Goal: Task Accomplishment & Management: Manage account settings

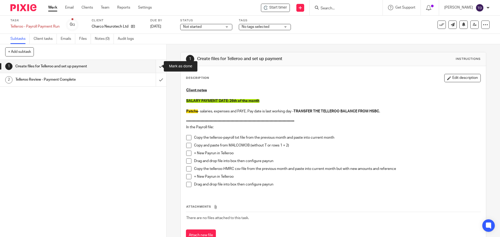
click at [156, 66] on input "submit" at bounding box center [83, 66] width 167 height 13
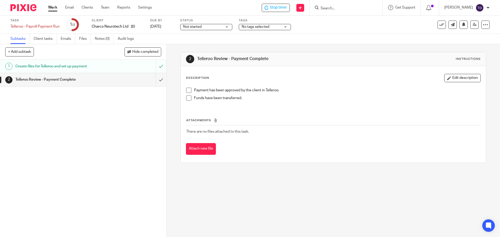
click at [187, 89] on span at bounding box center [188, 90] width 5 height 5
click at [189, 99] on span at bounding box center [188, 98] width 5 height 5
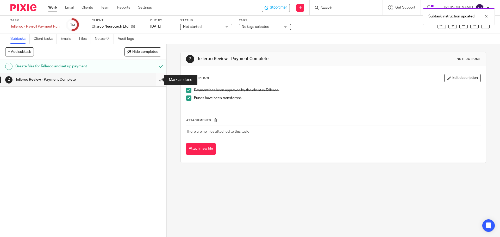
click at [157, 81] on input "submit" at bounding box center [83, 79] width 167 height 13
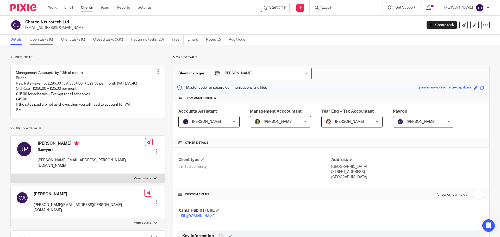
click at [44, 40] on link "Open tasks (6)" at bounding box center [44, 40] width 28 height 10
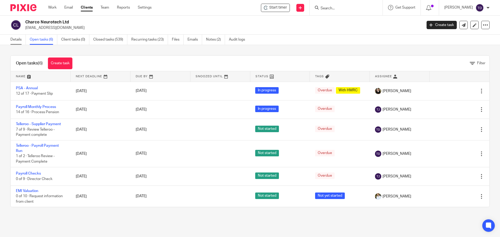
click at [18, 39] on link "Details" at bounding box center [17, 40] width 15 height 10
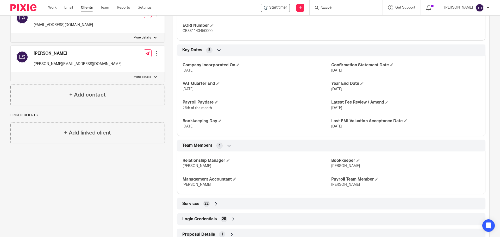
scroll to position [343, 0]
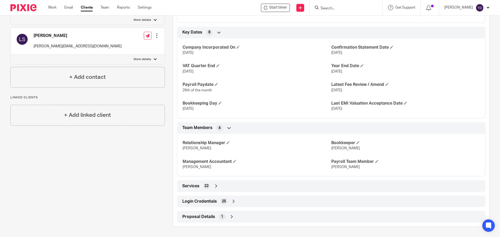
click at [219, 201] on div "Login Credentials 25" at bounding box center [331, 201] width 301 height 9
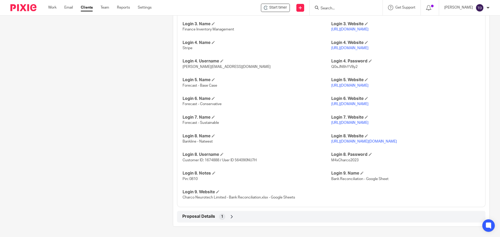
scroll to position [623, 0]
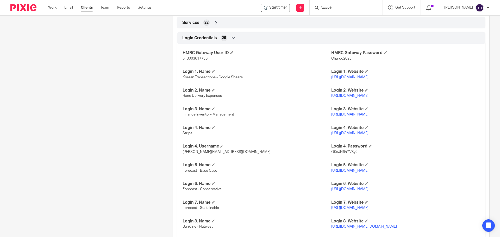
scroll to position [441, 0]
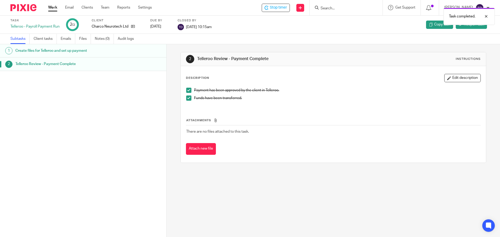
click at [53, 8] on link "Work" at bounding box center [52, 7] width 9 height 5
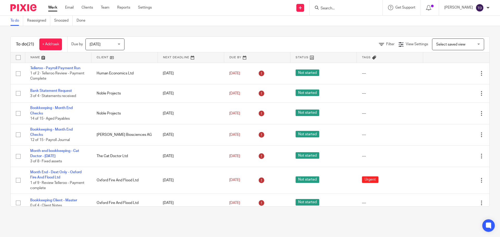
click at [198, 21] on div "To do Reassigned Snoozed Done" at bounding box center [250, 21] width 500 height 10
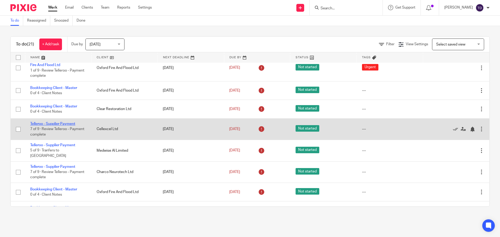
scroll to position [104, 0]
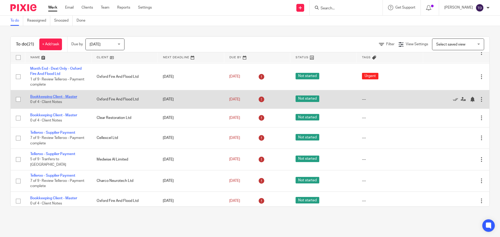
click at [64, 97] on link "Bookkeeping Client - Master" at bounding box center [53, 97] width 47 height 4
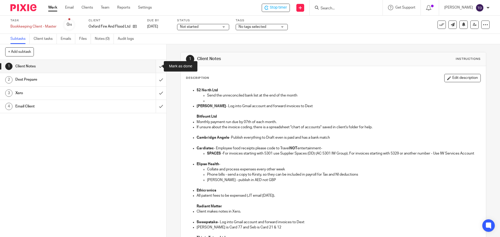
click at [155, 65] on input "submit" at bounding box center [83, 66] width 167 height 13
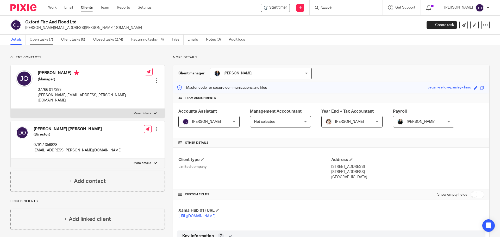
click at [47, 39] on link "Open tasks (7)" at bounding box center [44, 40] width 28 height 10
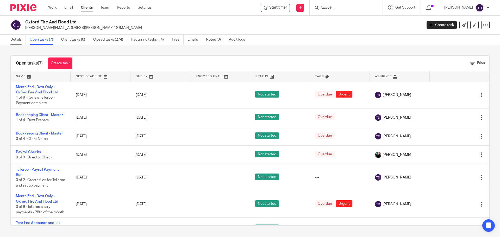
click at [20, 39] on link "Details" at bounding box center [17, 40] width 15 height 10
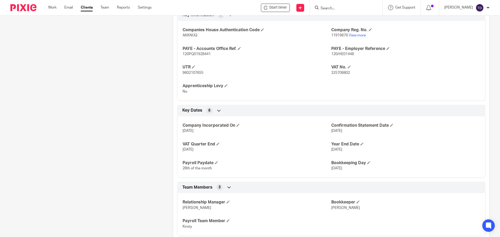
scroll to position [266, 0]
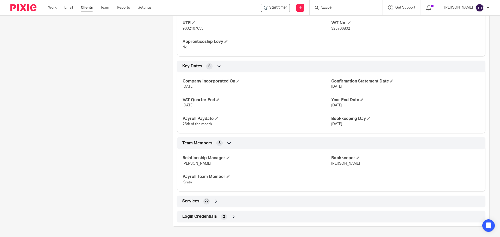
click at [233, 218] on icon at bounding box center [233, 217] width 5 height 5
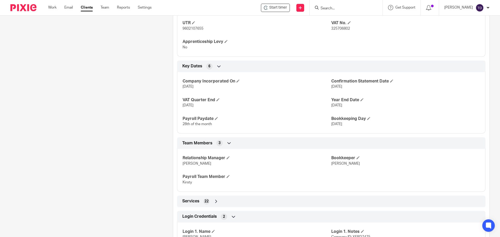
scroll to position [290, 0]
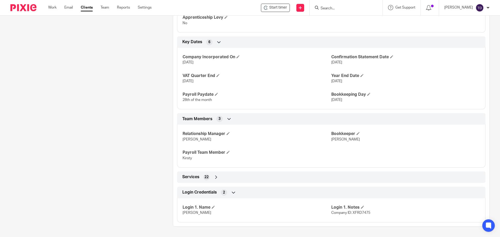
click at [211, 180] on div "Services 22" at bounding box center [331, 177] width 301 height 9
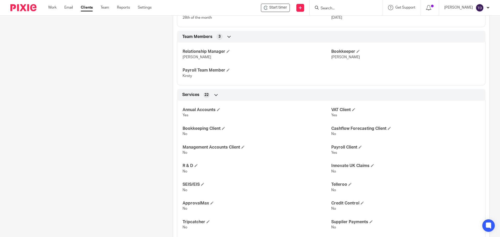
scroll to position [420, 0]
